Goal: Information Seeking & Learning: Learn about a topic

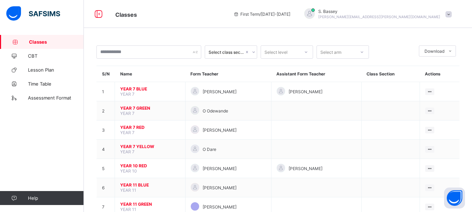
scroll to position [43, 0]
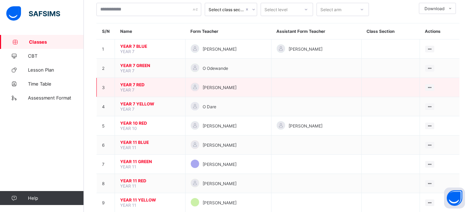
click at [133, 85] on span "YEAR 7 RED" at bounding box center [150, 84] width 60 height 5
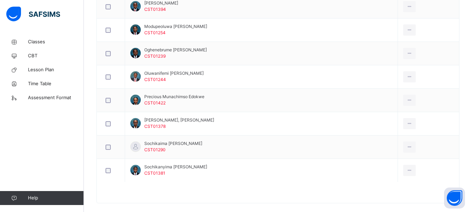
scroll to position [453, 0]
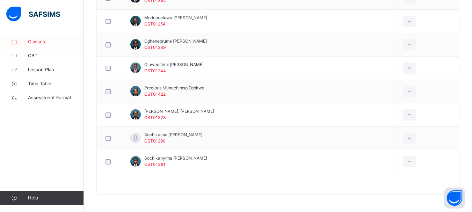
click at [37, 40] on span "Classes" at bounding box center [56, 41] width 56 height 7
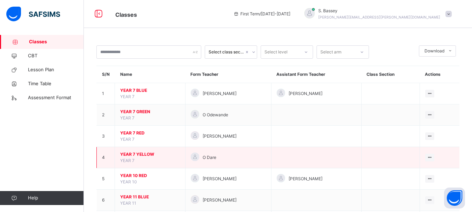
click at [137, 154] on span "YEAR 7 YELLOW" at bounding box center [150, 154] width 60 height 6
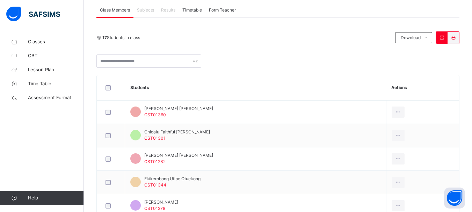
scroll to position [129, 0]
click at [148, 8] on span "Subjects" at bounding box center [145, 10] width 17 height 6
click at [147, 10] on span "Subjects" at bounding box center [145, 10] width 17 height 6
click at [158, 9] on div "Results" at bounding box center [168, 10] width 21 height 14
click at [138, 10] on span "Subjects" at bounding box center [145, 10] width 17 height 6
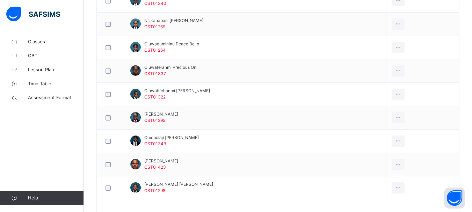
scroll to position [453, 0]
